Goal: Information Seeking & Learning: Learn about a topic

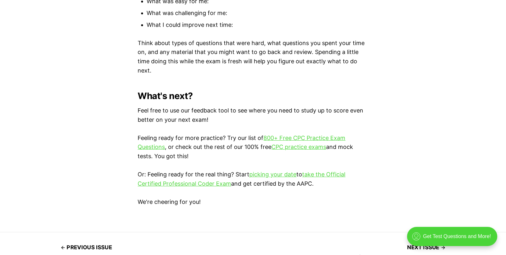
scroll to position [1813, 0]
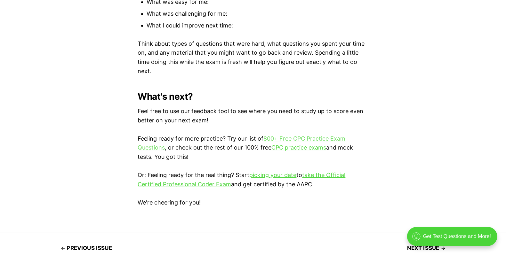
click at [285, 138] on link "800+ Free CPC Practice Exam Questions" at bounding box center [242, 143] width 208 height 16
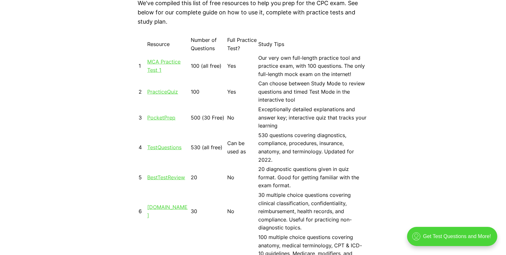
scroll to position [587, 0]
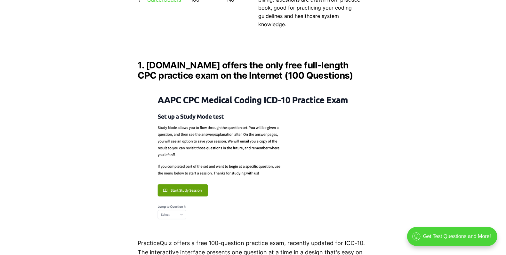
scroll to position [850, 0]
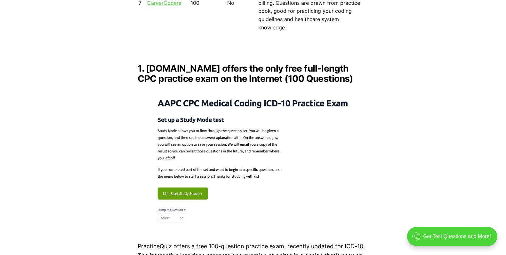
click at [195, 162] on img at bounding box center [253, 159] width 230 height 141
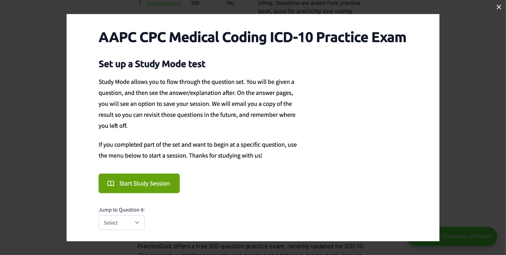
click at [496, 9] on button at bounding box center [499, 7] width 14 height 14
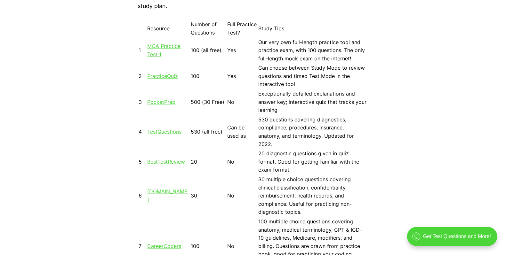
scroll to position [606, 0]
